Goal: Task Accomplishment & Management: Manage account settings

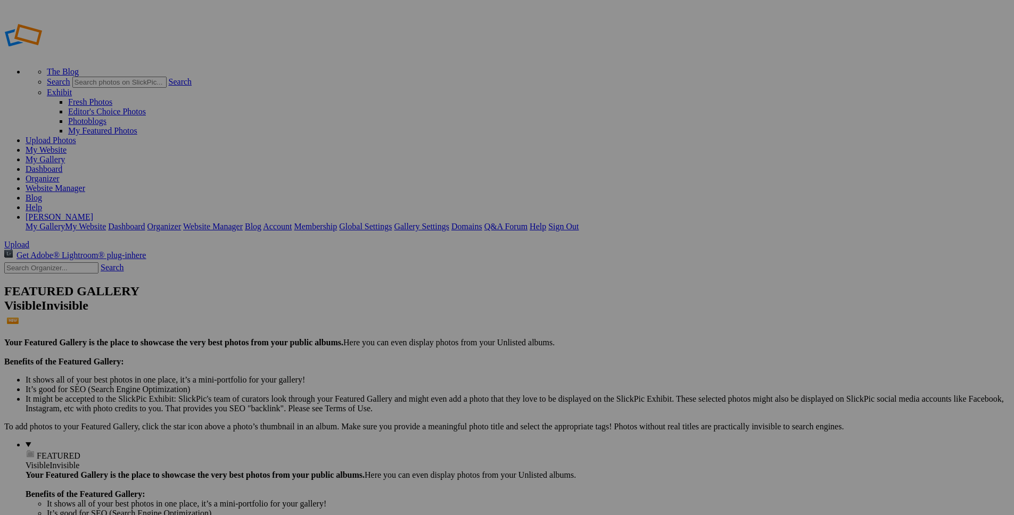
click at [62, 164] on link "Dashboard" at bounding box center [44, 168] width 37 height 9
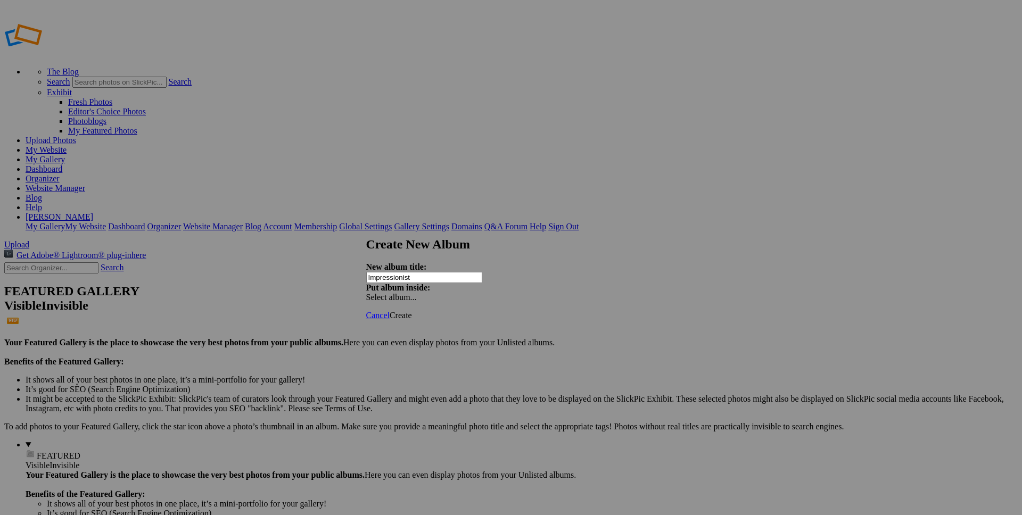
type input "Impressionist"
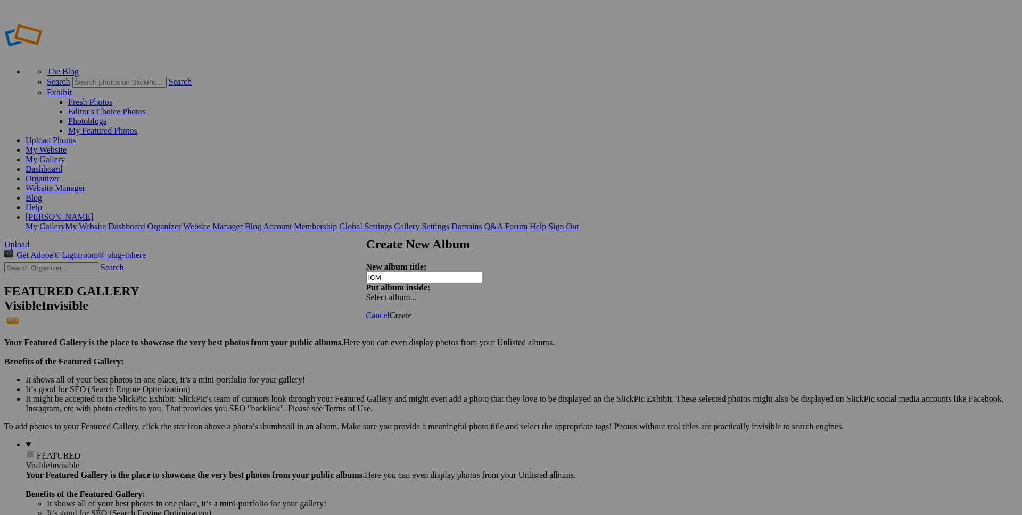
type input "ICM"
click at [412, 311] on span "Create" at bounding box center [400, 315] width 22 height 9
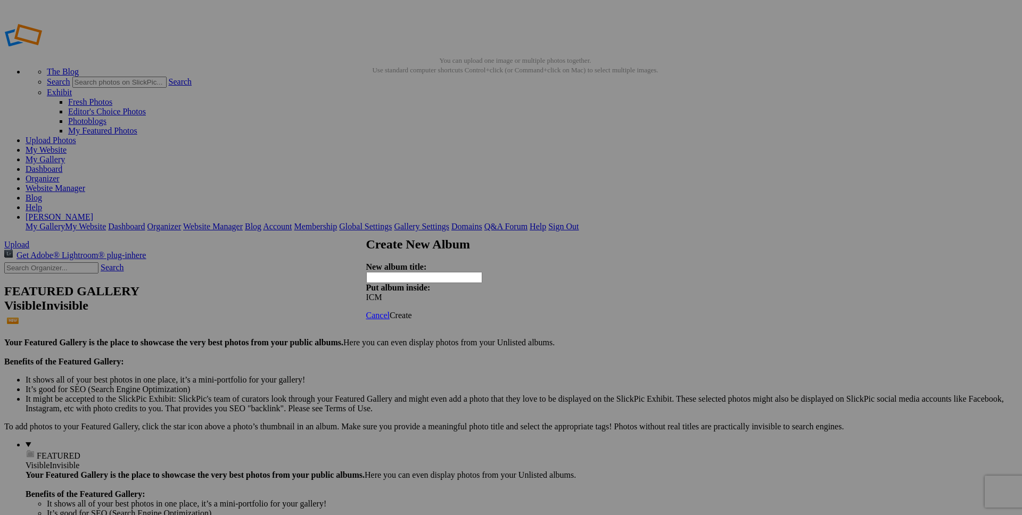
click at [443, 272] on input "text" at bounding box center [424, 277] width 116 height 11
type input "Zoom"
click at [412, 311] on span "Create" at bounding box center [400, 315] width 22 height 9
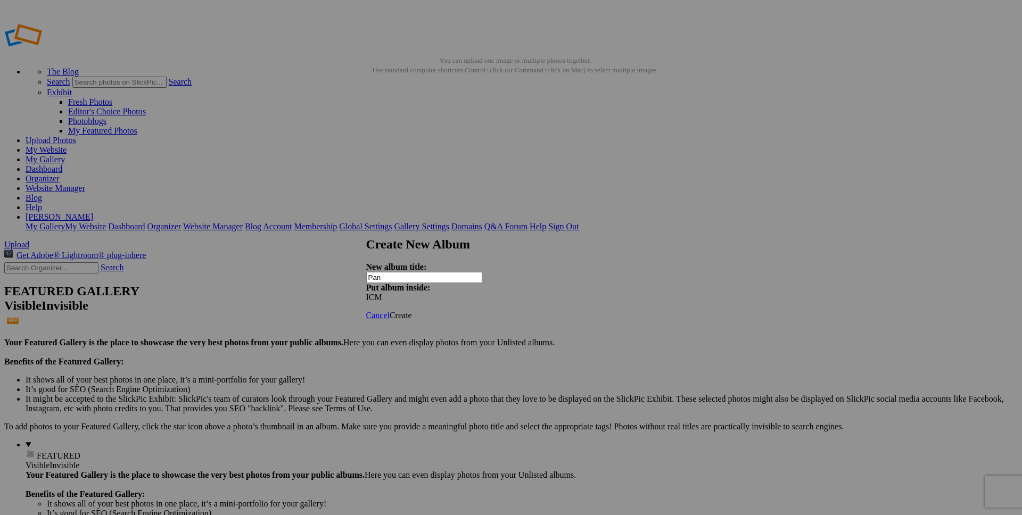
type input "Pan"
click at [412, 311] on span "Create" at bounding box center [400, 315] width 22 height 9
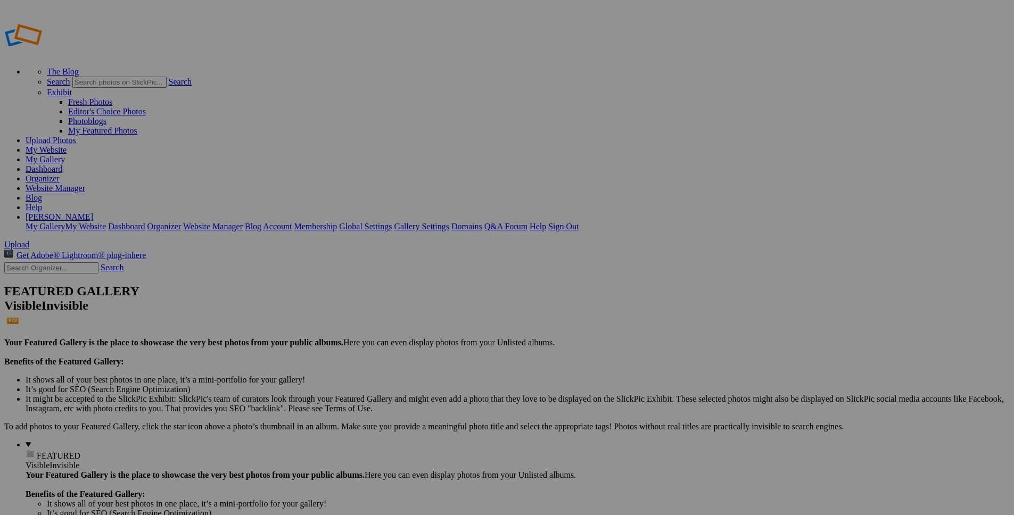
click at [65, 155] on link "My Gallery" at bounding box center [45, 159] width 39 height 9
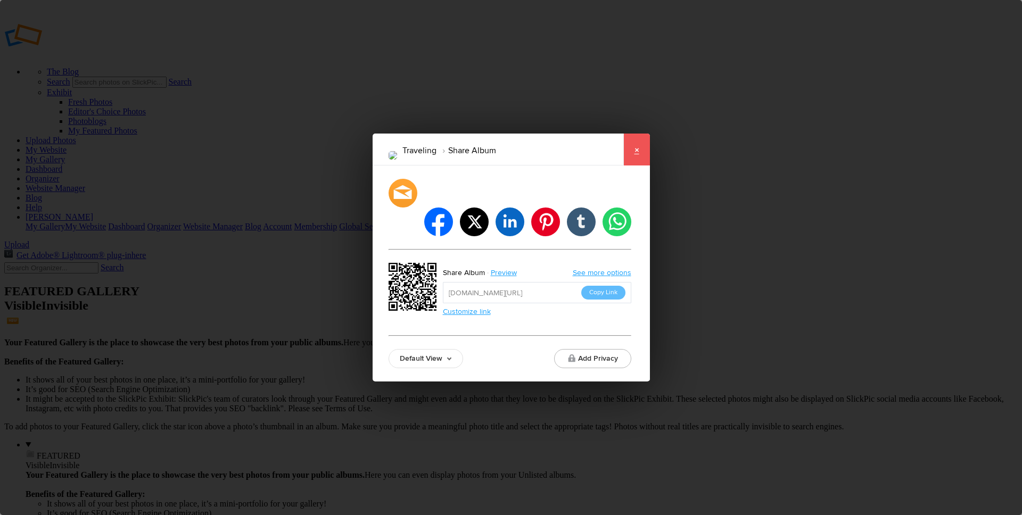
click at [636, 163] on link "×" at bounding box center [636, 150] width 27 height 32
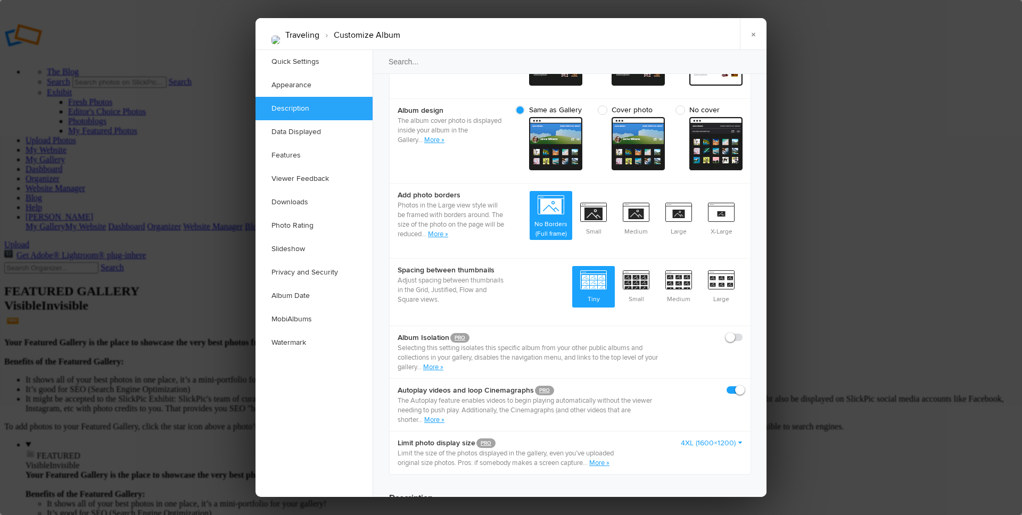
scroll to position [439, 0]
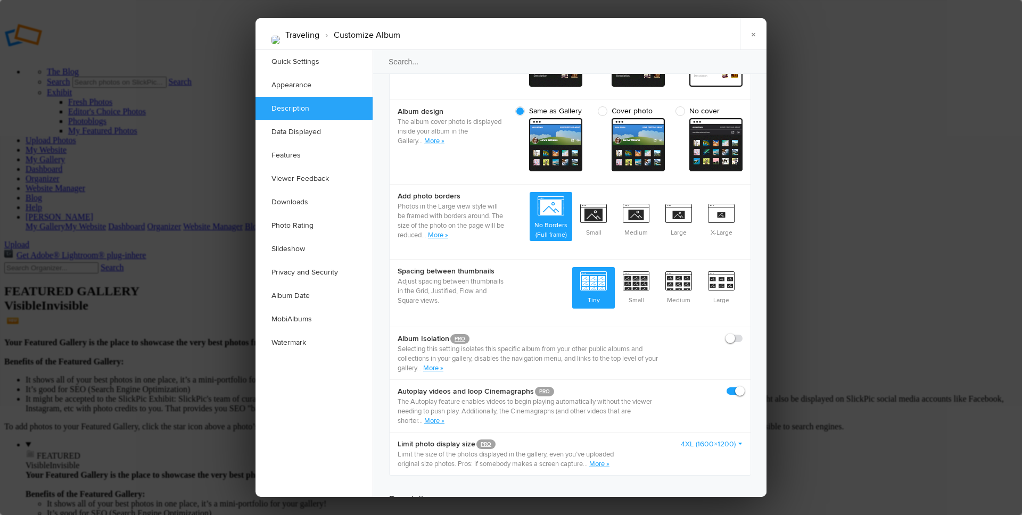
click at [423, 60] on input "search" at bounding box center [570, 61] width 396 height 24
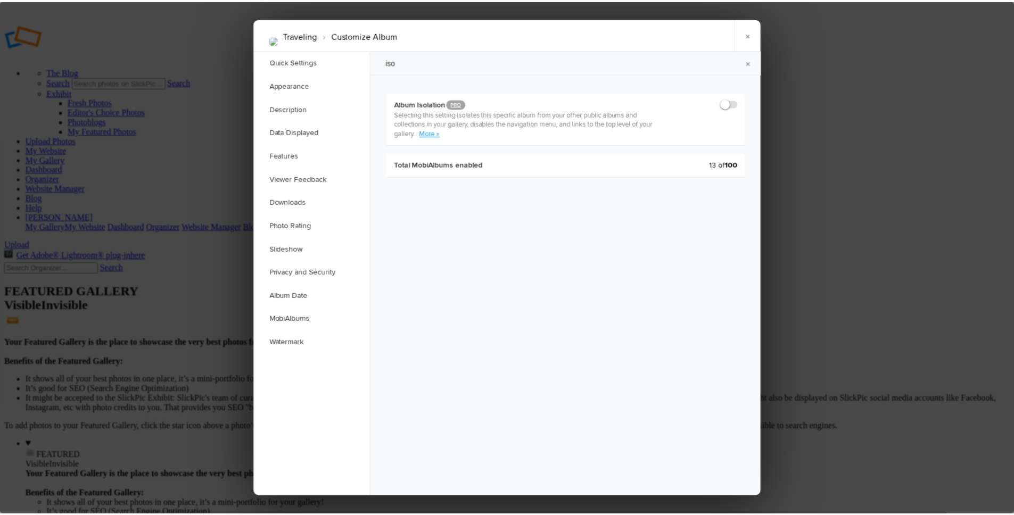
scroll to position [0, 0]
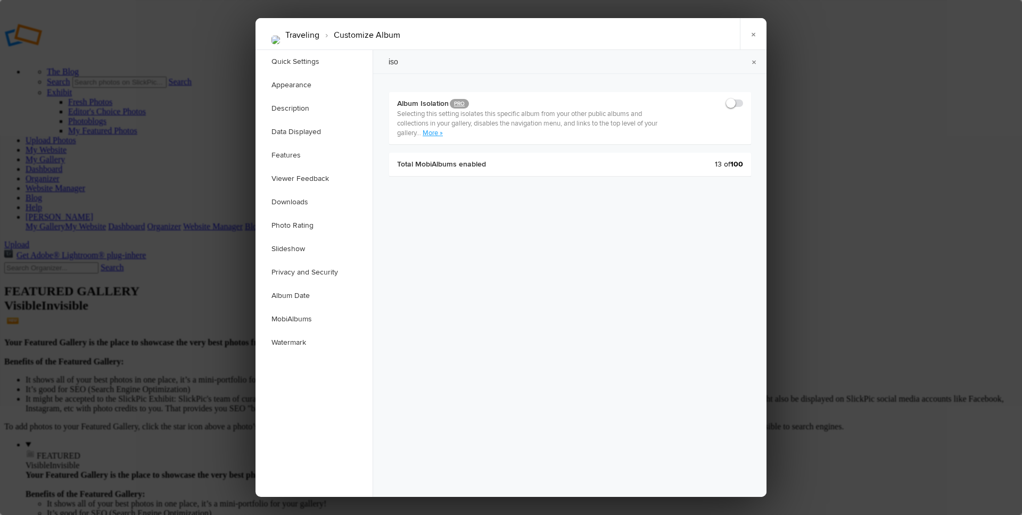
type input "iso"
click at [433, 134] on link "More »" at bounding box center [432, 133] width 20 height 9
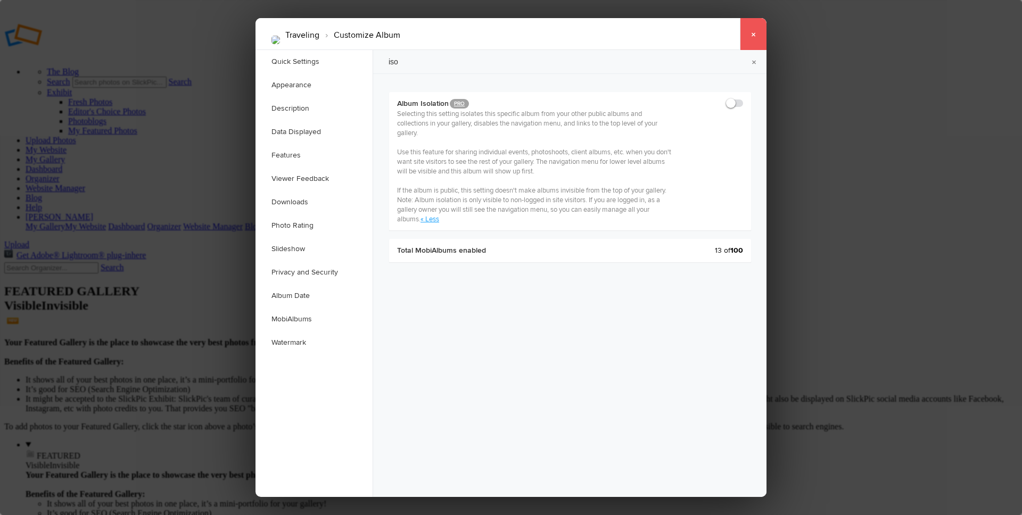
click at [753, 36] on link "×" at bounding box center [753, 34] width 27 height 32
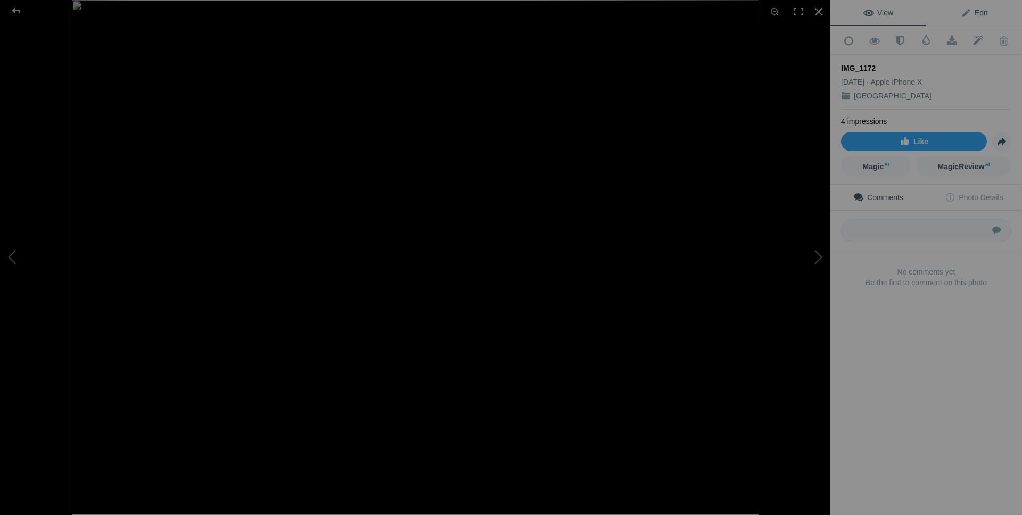
click at [973, 13] on span "Edit" at bounding box center [973, 13] width 27 height 9
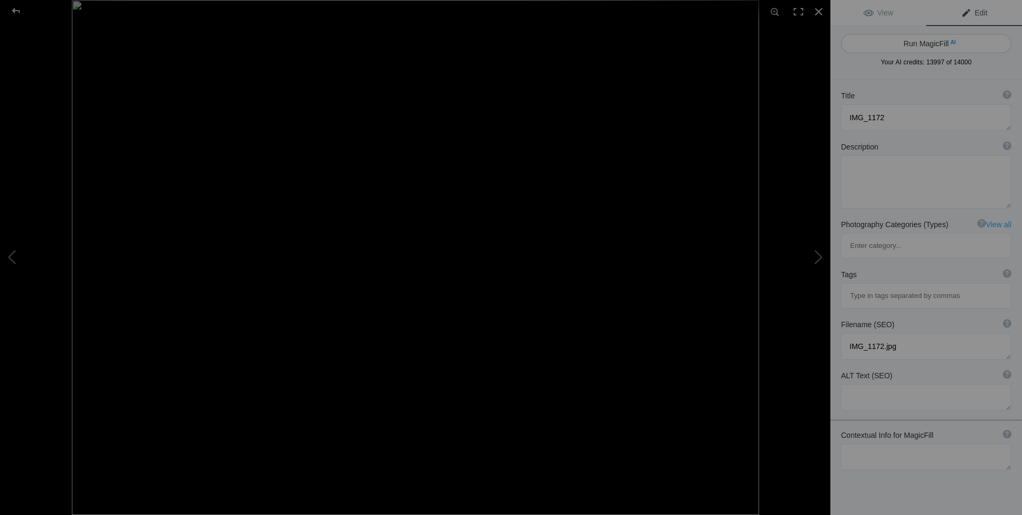
click at [920, 45] on button "Run MagicFill AI" at bounding box center [926, 43] width 170 height 19
type textarea "Peaceful Candle Display in a Serene Setting"
type textarea "This captivating image showcases a serene display of candles, each flickering s…"
type textarea "peaceful-candle-display-serene-setting.jpg"
type textarea "A display of lit candles on a metal stand, each with inscriptions, creating a w…"
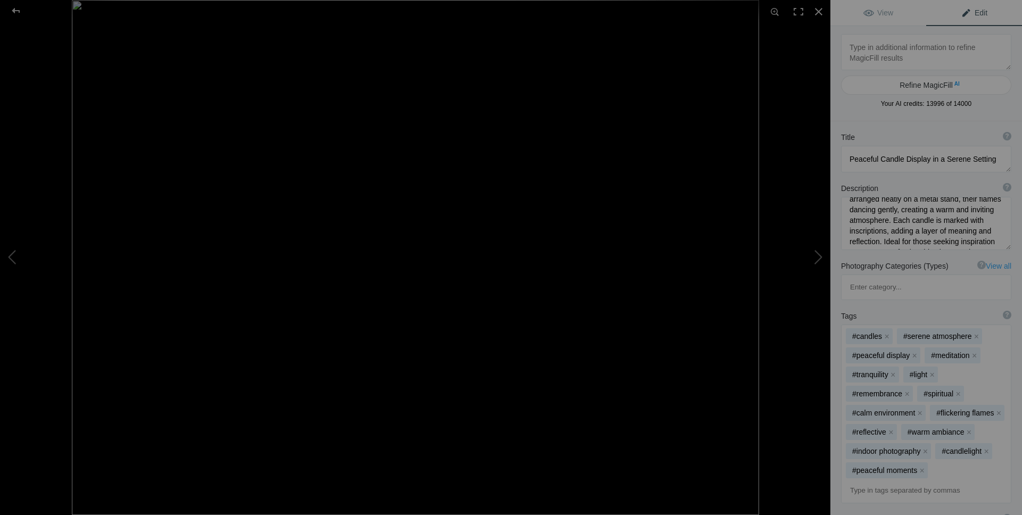
click at [891, 56] on textarea at bounding box center [926, 52] width 170 height 36
type textarea "[GEOGRAPHIC_DATA]"
click at [939, 85] on button "Refine MagicFill AI" at bounding box center [926, 85] width 170 height 19
type textarea "Tranquil Candle Display in [GEOGRAPHIC_DATA]"
type textarea "This serene image captures a beautiful arrangement of candles in [GEOGRAPHIC_DA…"
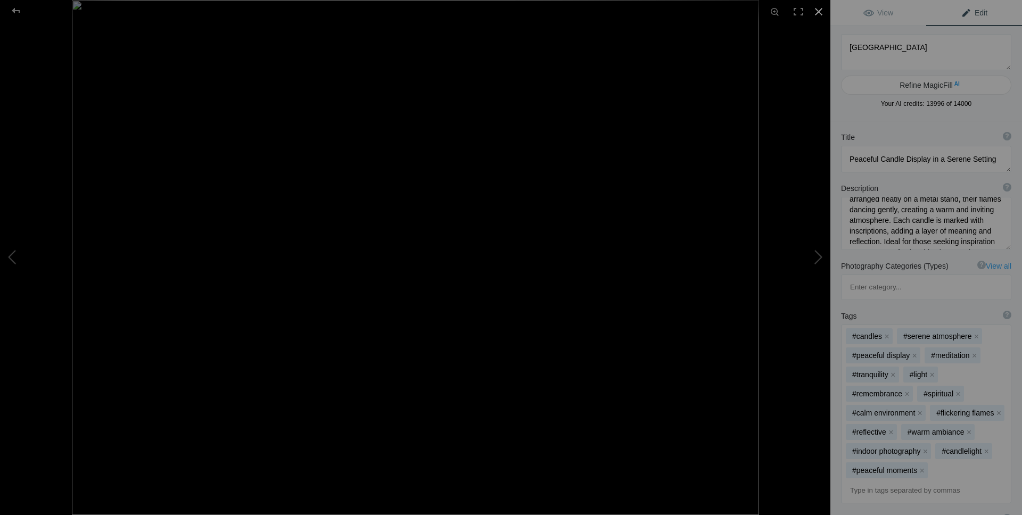
type textarea "tranquil-candle-display-[GEOGRAPHIC_DATA]jpg"
type textarea "A display of lit candles in [GEOGRAPHIC_DATA] on a metal stand, each with inscr…"
click at [882, 10] on span "View" at bounding box center [878, 13] width 30 height 9
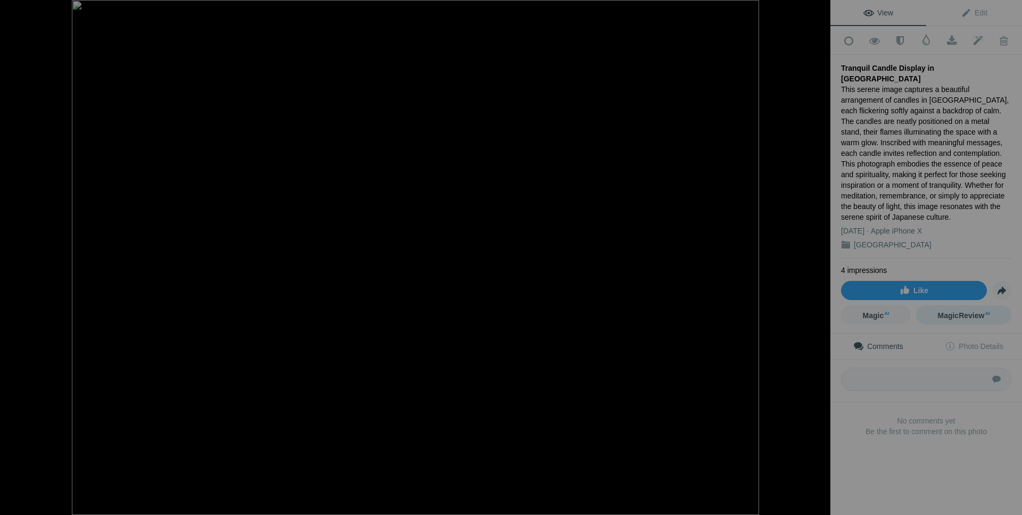
click at [958, 311] on span "MagicReview AI" at bounding box center [963, 315] width 52 height 9
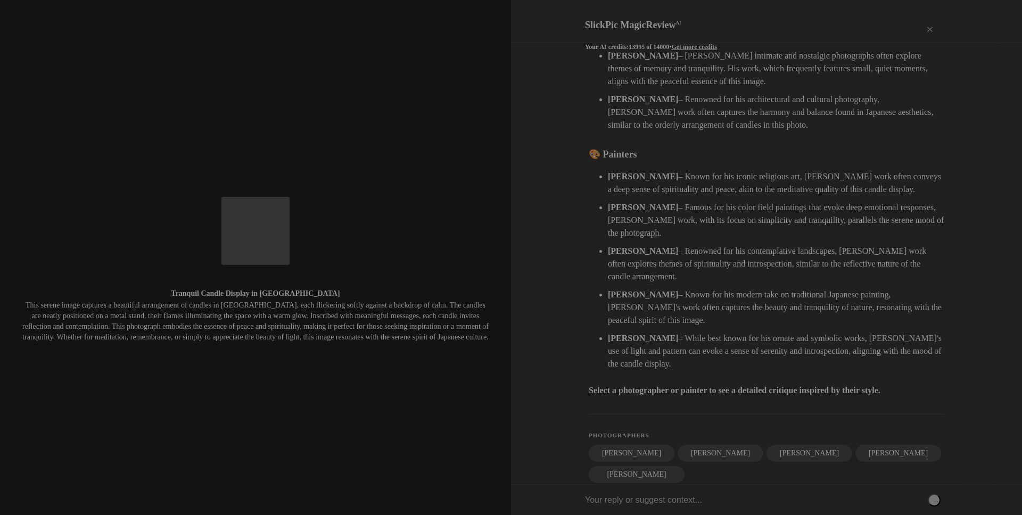
scroll to position [333, 0]
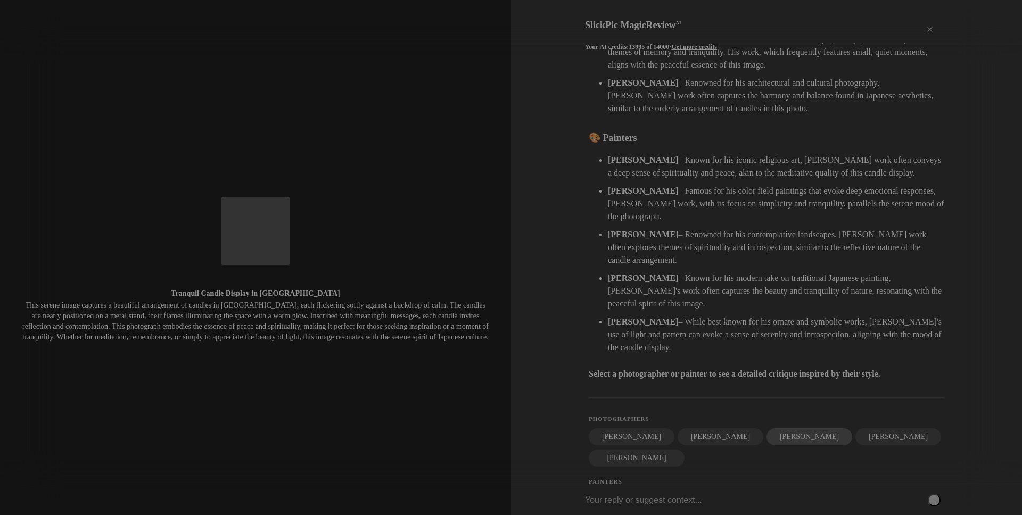
click at [792, 428] on div "[PERSON_NAME]" at bounding box center [809, 436] width 86 height 17
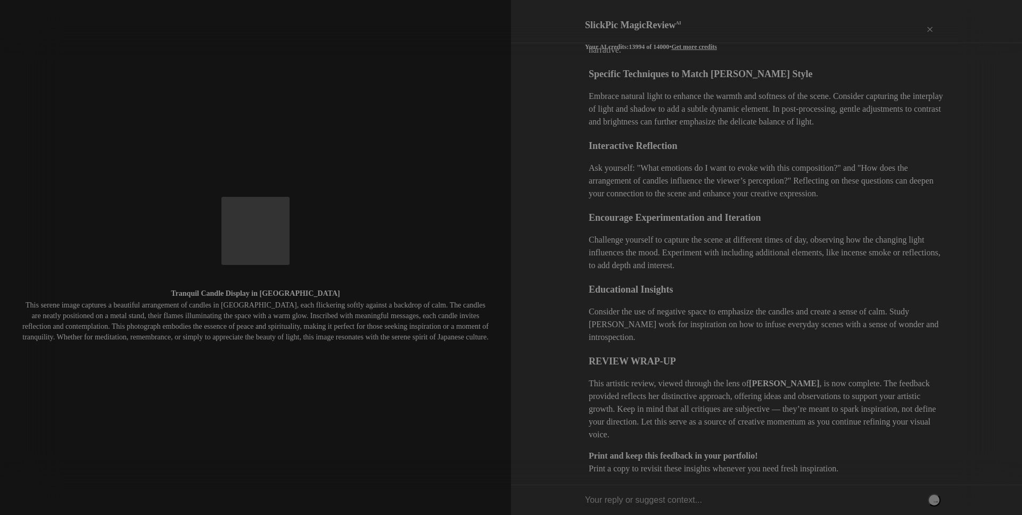
scroll to position [1091, 0]
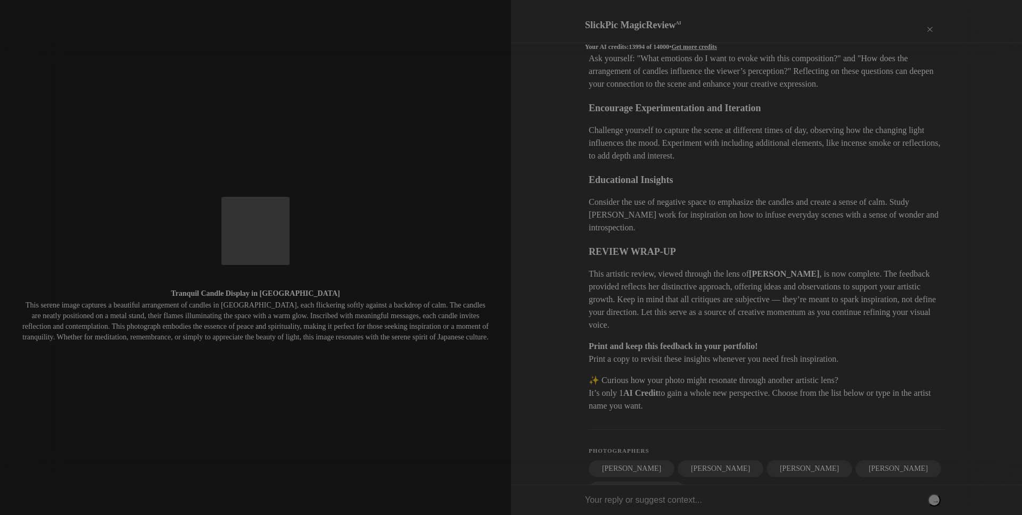
click at [627, 499] on input "text" at bounding box center [762, 500] width 355 height 30
type input "[PERSON_NAME]"
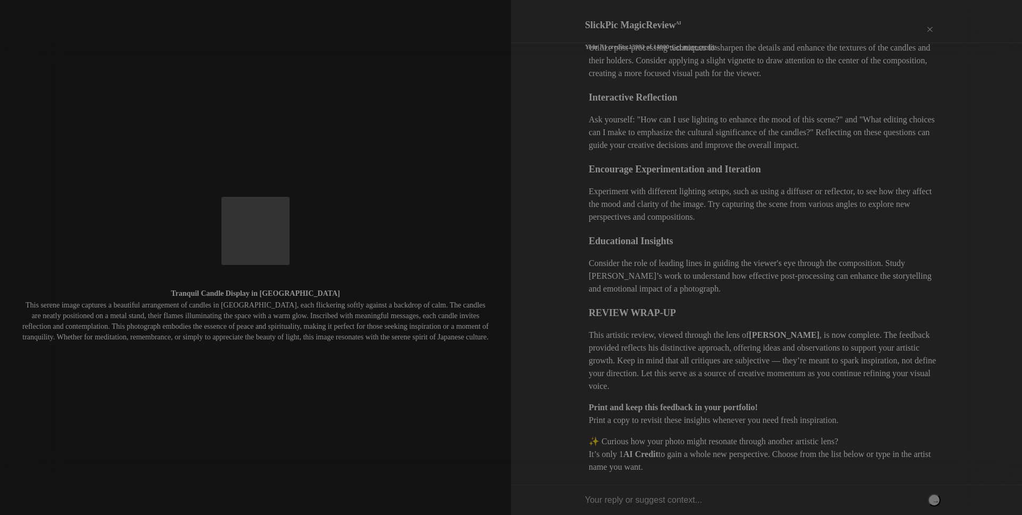
scroll to position [1799, 0]
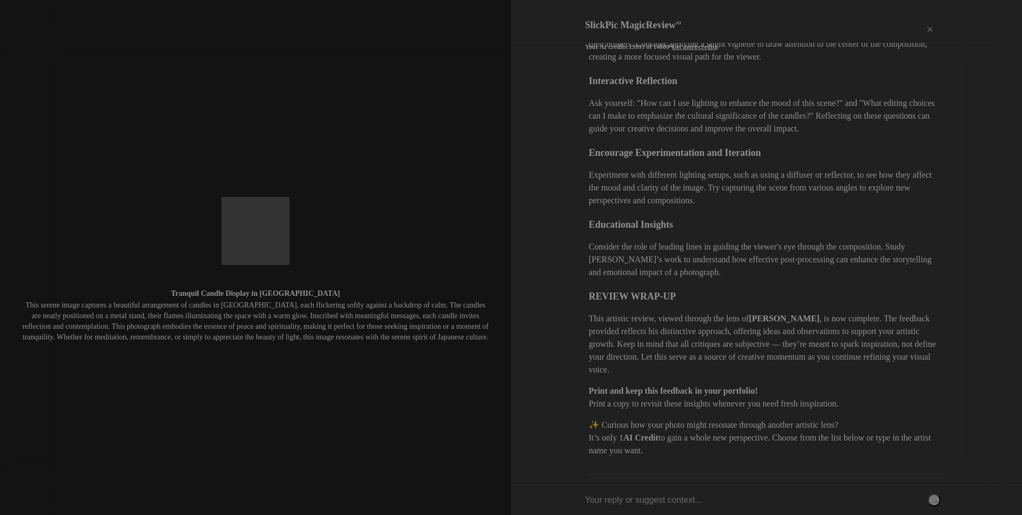
click at [907, 23] on div "Print" at bounding box center [907, 30] width 21 height 32
click at [930, 21] on div "×" at bounding box center [930, 30] width 32 height 21
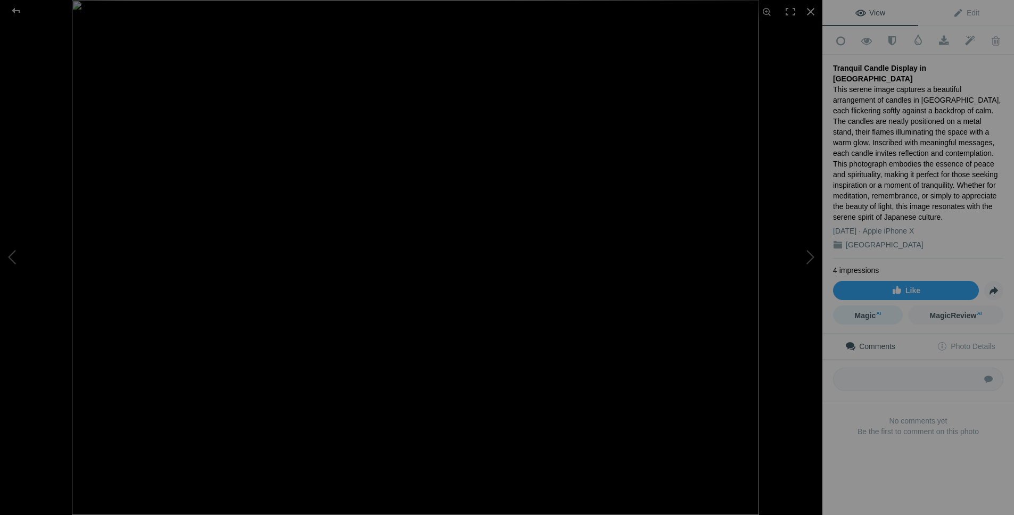
click at [867, 311] on span "Magic AI" at bounding box center [867, 315] width 27 height 9
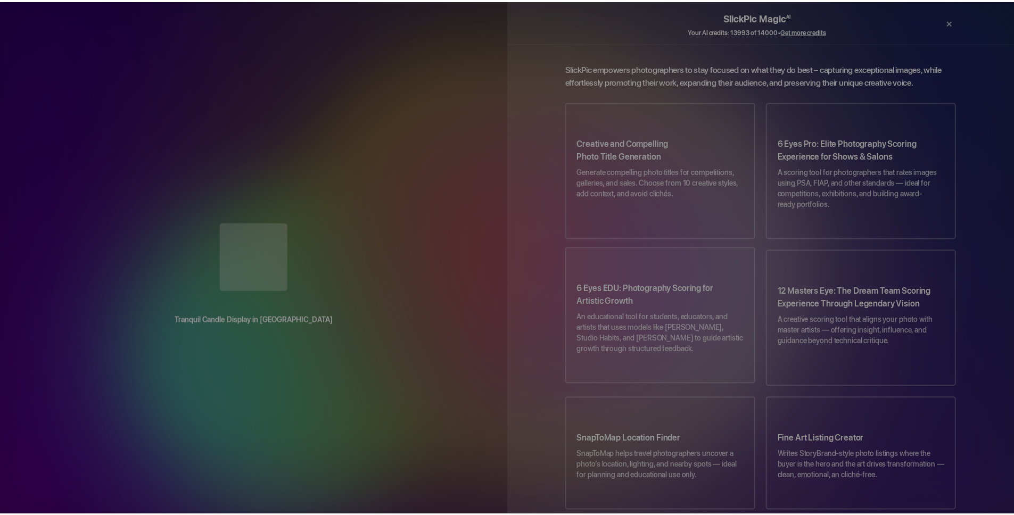
scroll to position [0, 0]
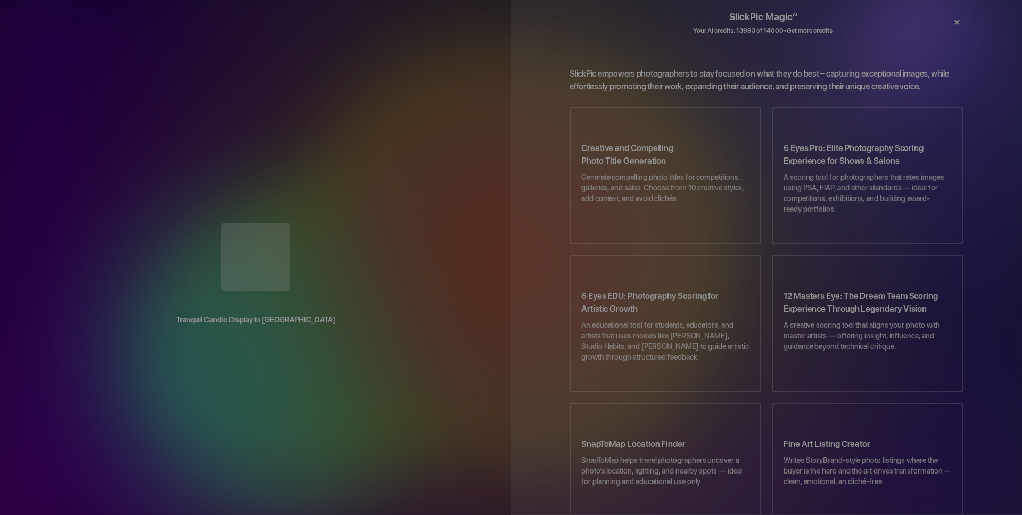
click at [958, 22] on div "×" at bounding box center [956, 22] width 32 height 21
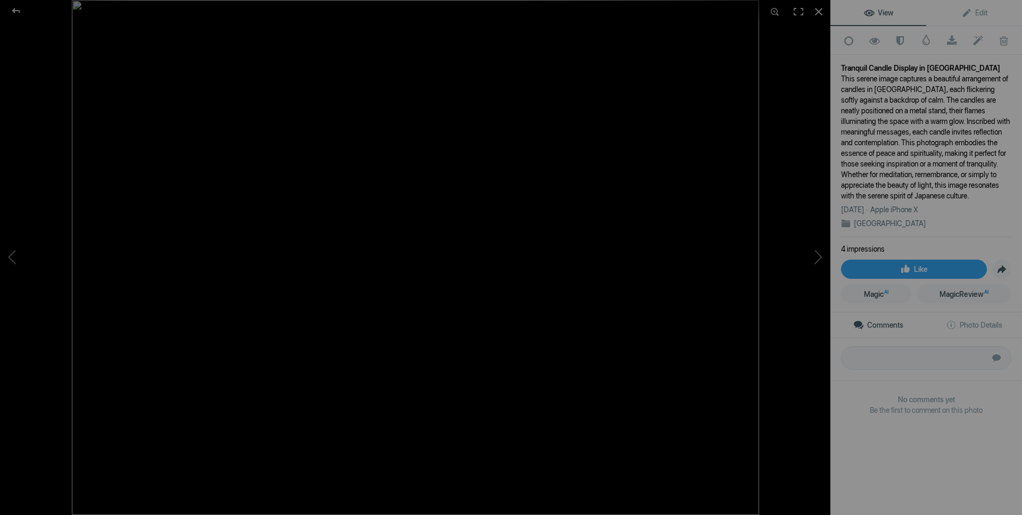
click at [909, 472] on div "View Edit Add to Quick Collection Remove from Quick Collection Hide from Public…" at bounding box center [926, 257] width 192 height 515
click at [820, 11] on div at bounding box center [818, 11] width 23 height 23
